Goal: Check status: Check status

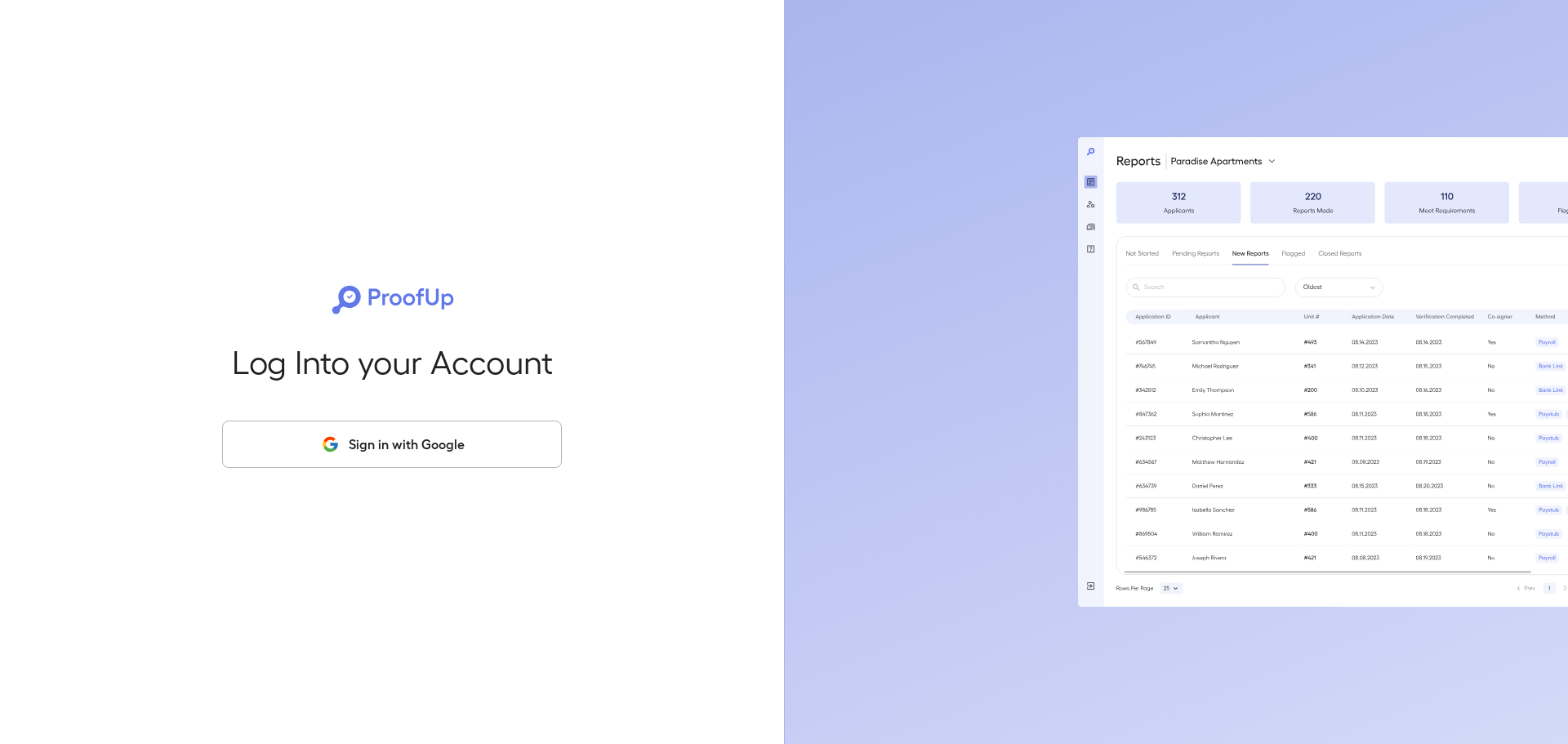
click at [455, 430] on button "Sign in with Google" at bounding box center [392, 444] width 340 height 47
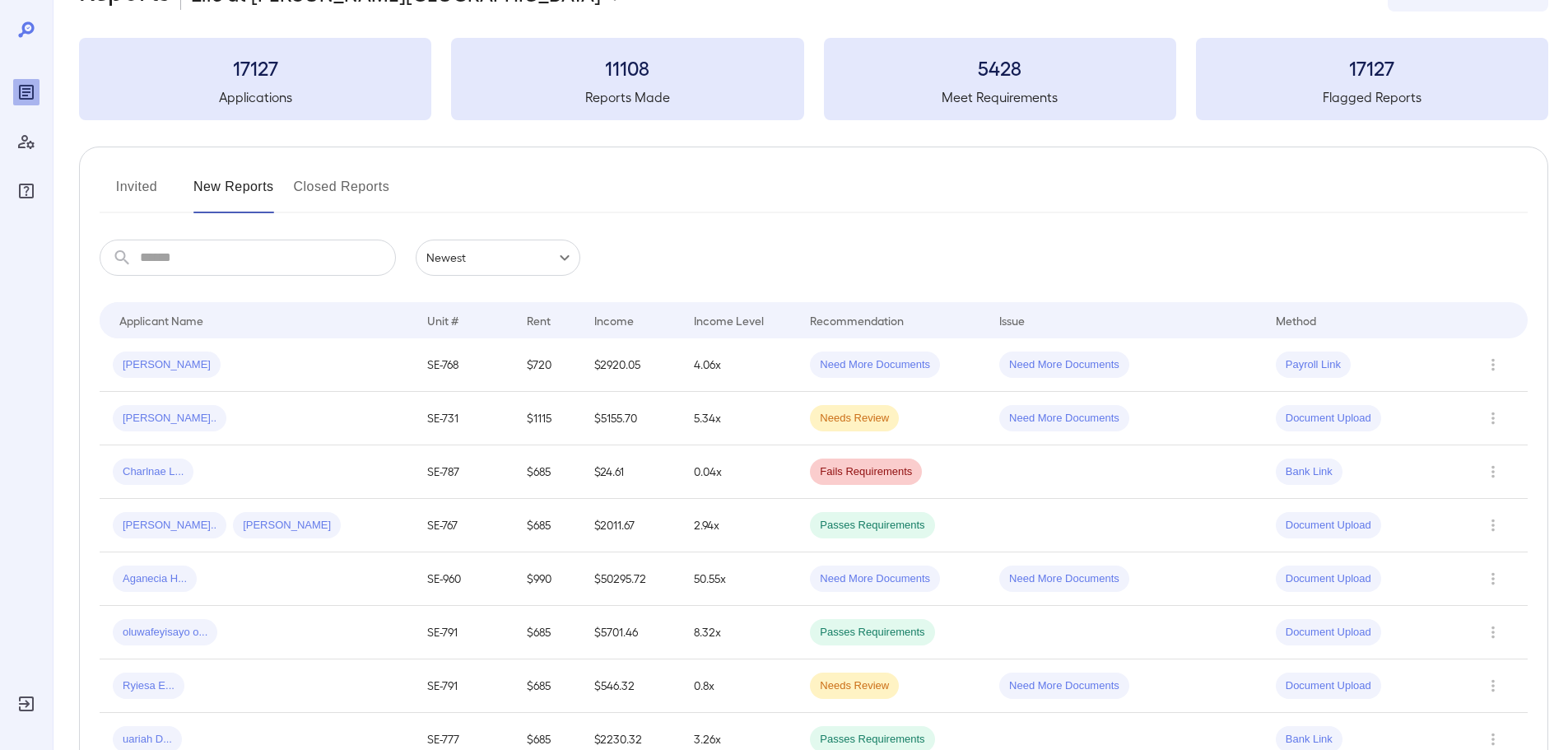
scroll to position [82, 0]
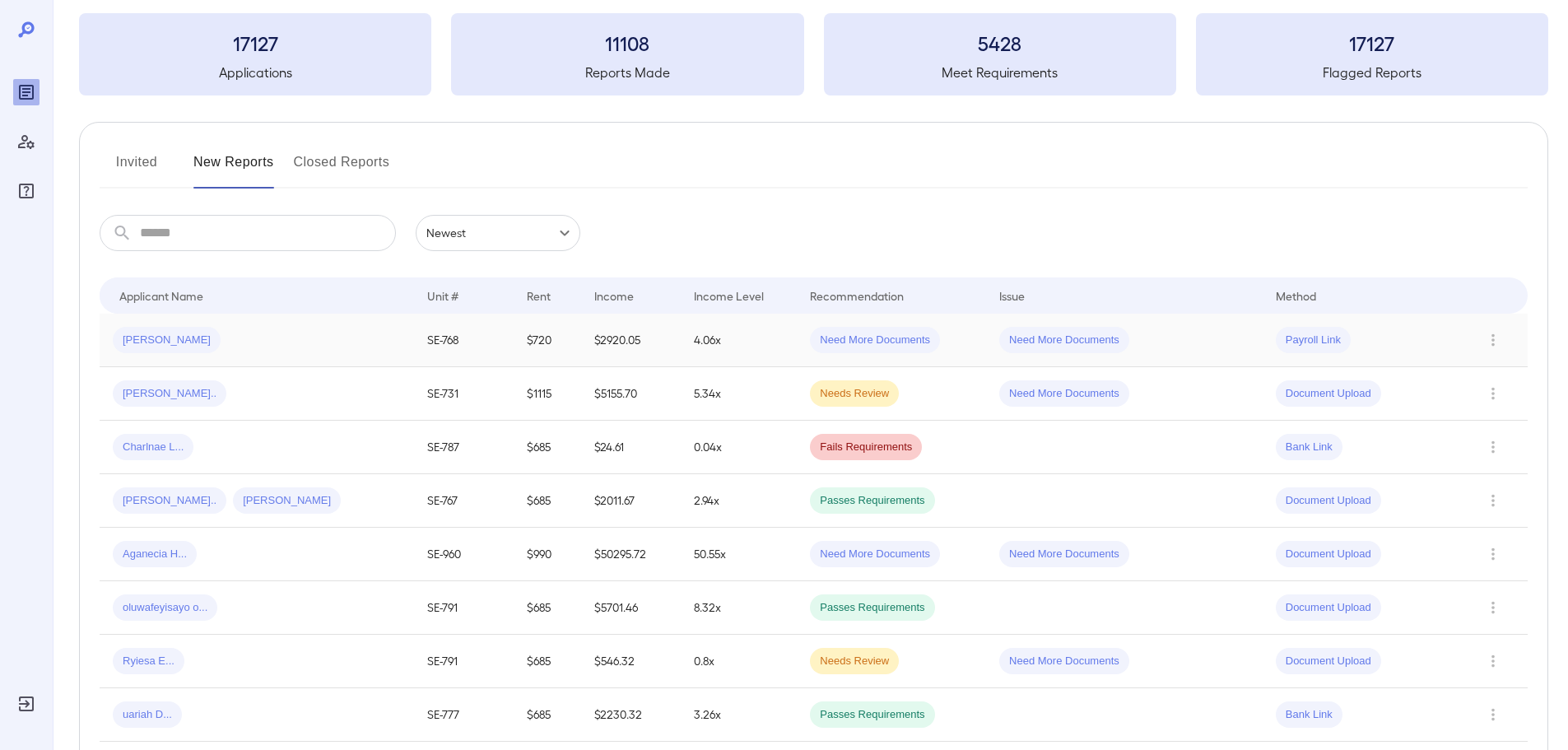
click at [295, 343] on div "[PERSON_NAME]" at bounding box center [257, 340] width 288 height 26
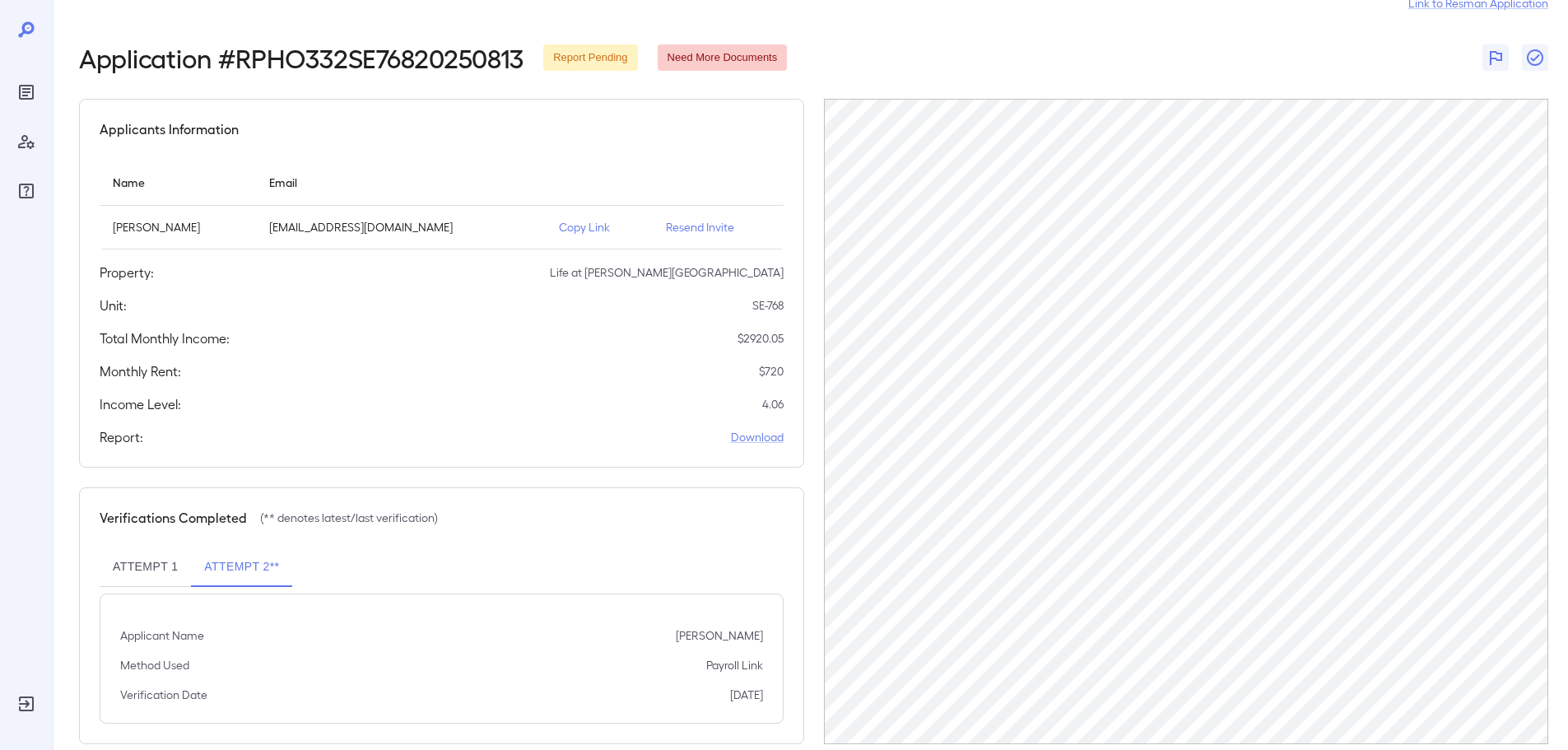
scroll to position [77, 0]
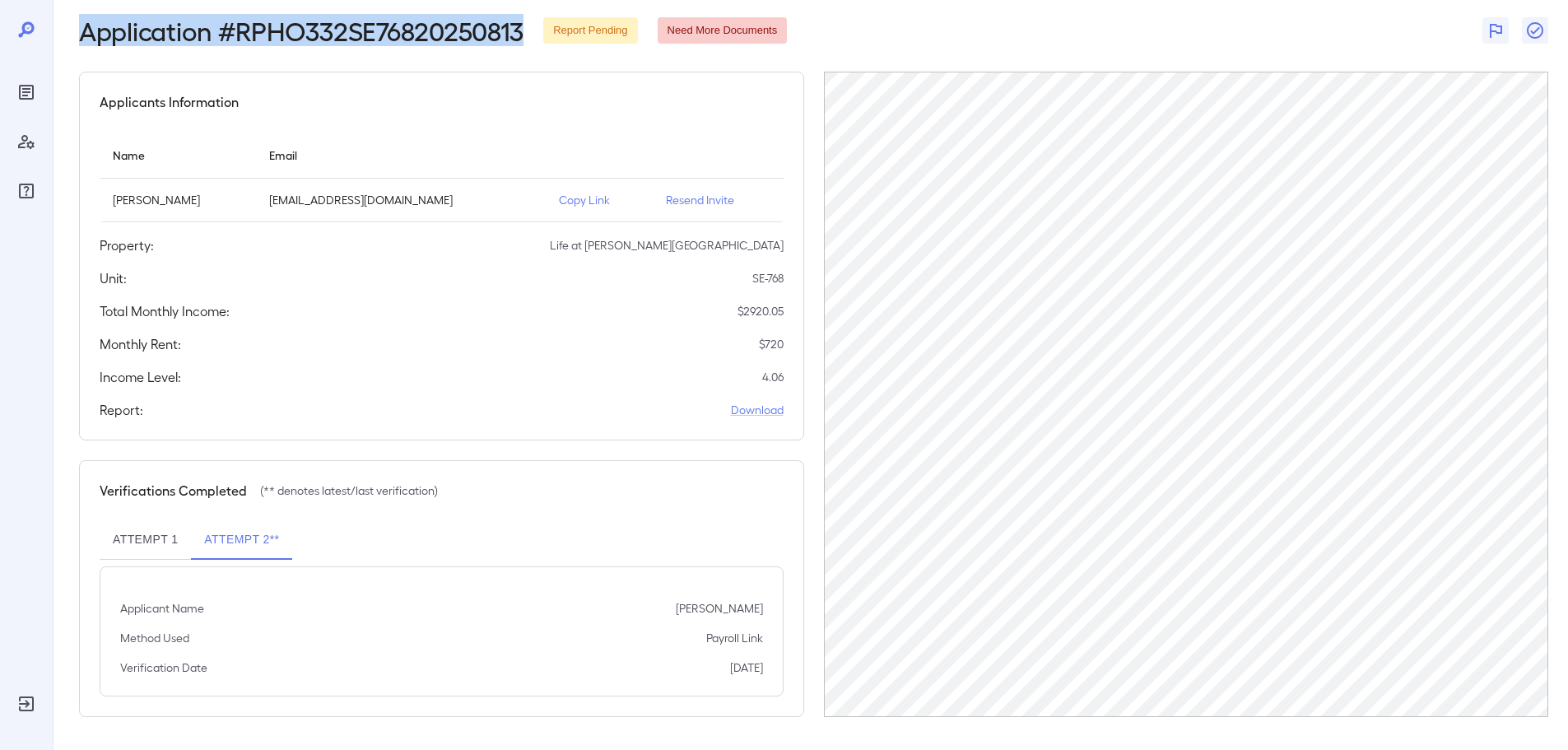
drag, startPoint x: 87, startPoint y: 31, endPoint x: 522, endPoint y: 29, distance: 435.0
click at [522, 29] on h2 "Application # RPHO332SE76820250813" at bounding box center [302, 31] width 445 height 30
copy h2 "Application # RPHO332SE76820250813"
